Goal: Transaction & Acquisition: Subscribe to service/newsletter

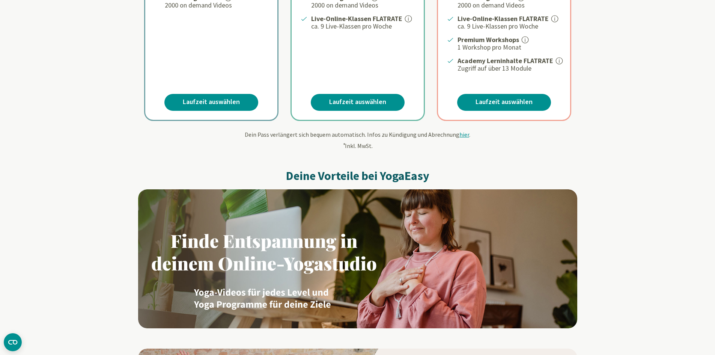
scroll to position [300, 0]
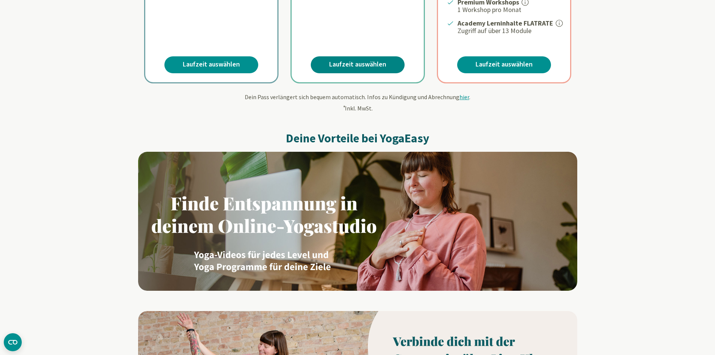
click at [369, 65] on link "Laufzeit auswählen" at bounding box center [358, 64] width 94 height 17
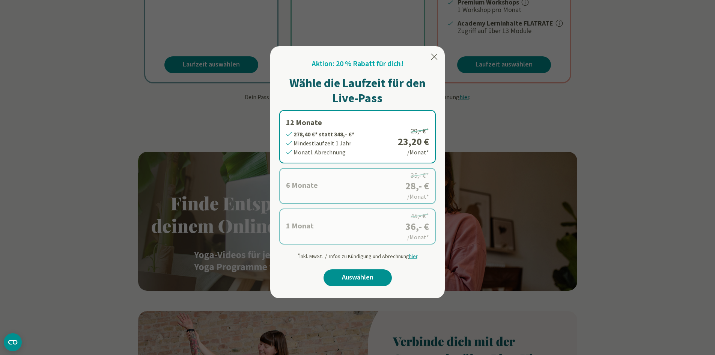
scroll to position [225, 0]
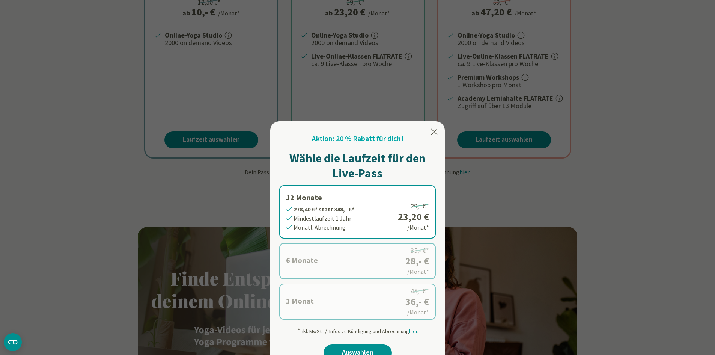
click at [436, 132] on icon at bounding box center [434, 131] width 9 height 9
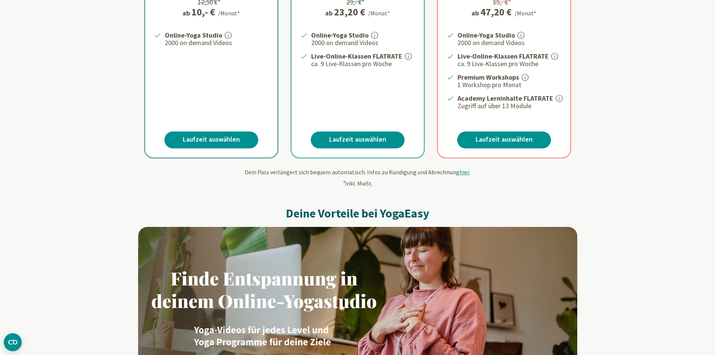
scroll to position [0, 0]
